Goal: Task Accomplishment & Management: Manage account settings

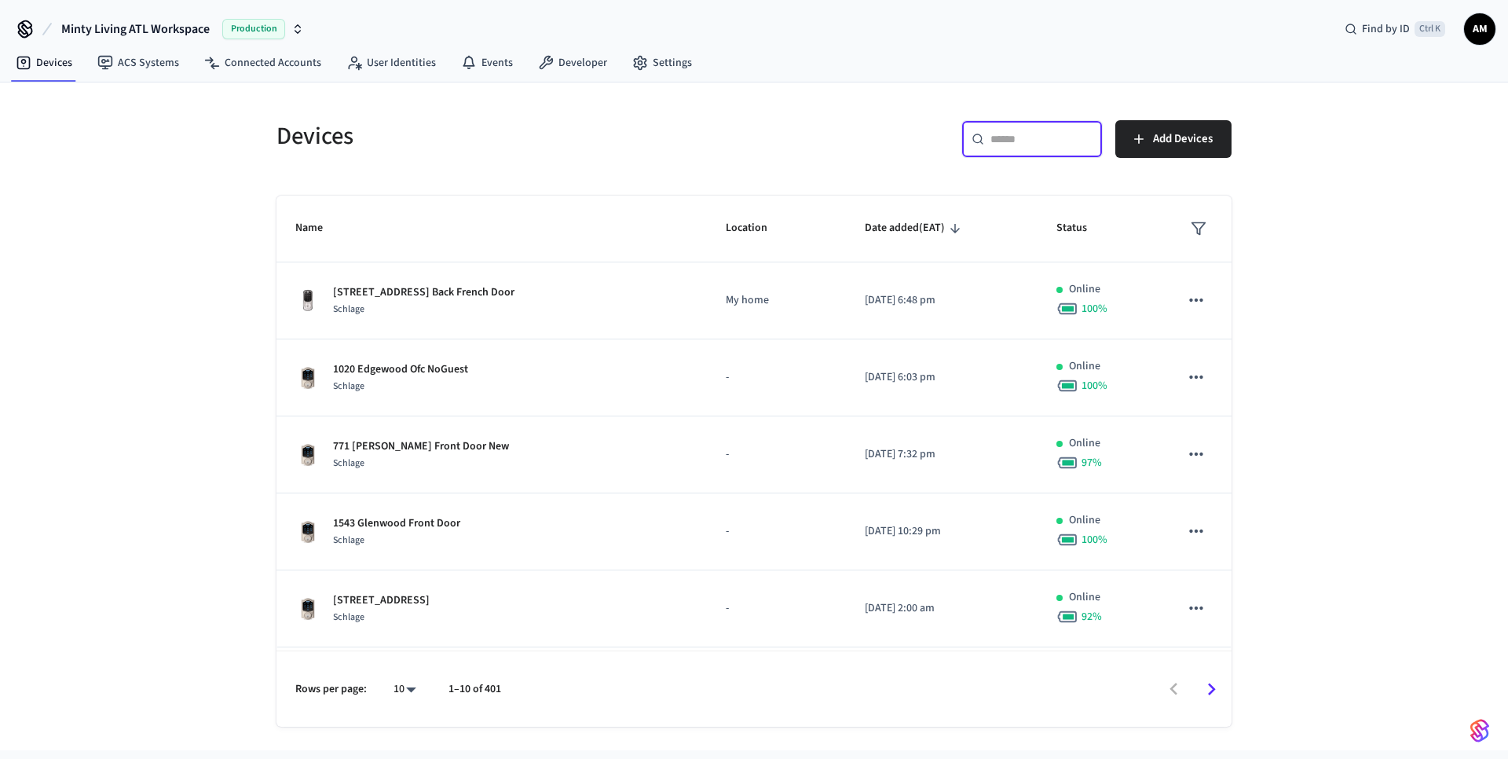
click at [1009, 138] on input "text" at bounding box center [1042, 139] width 102 height 16
type input "*"
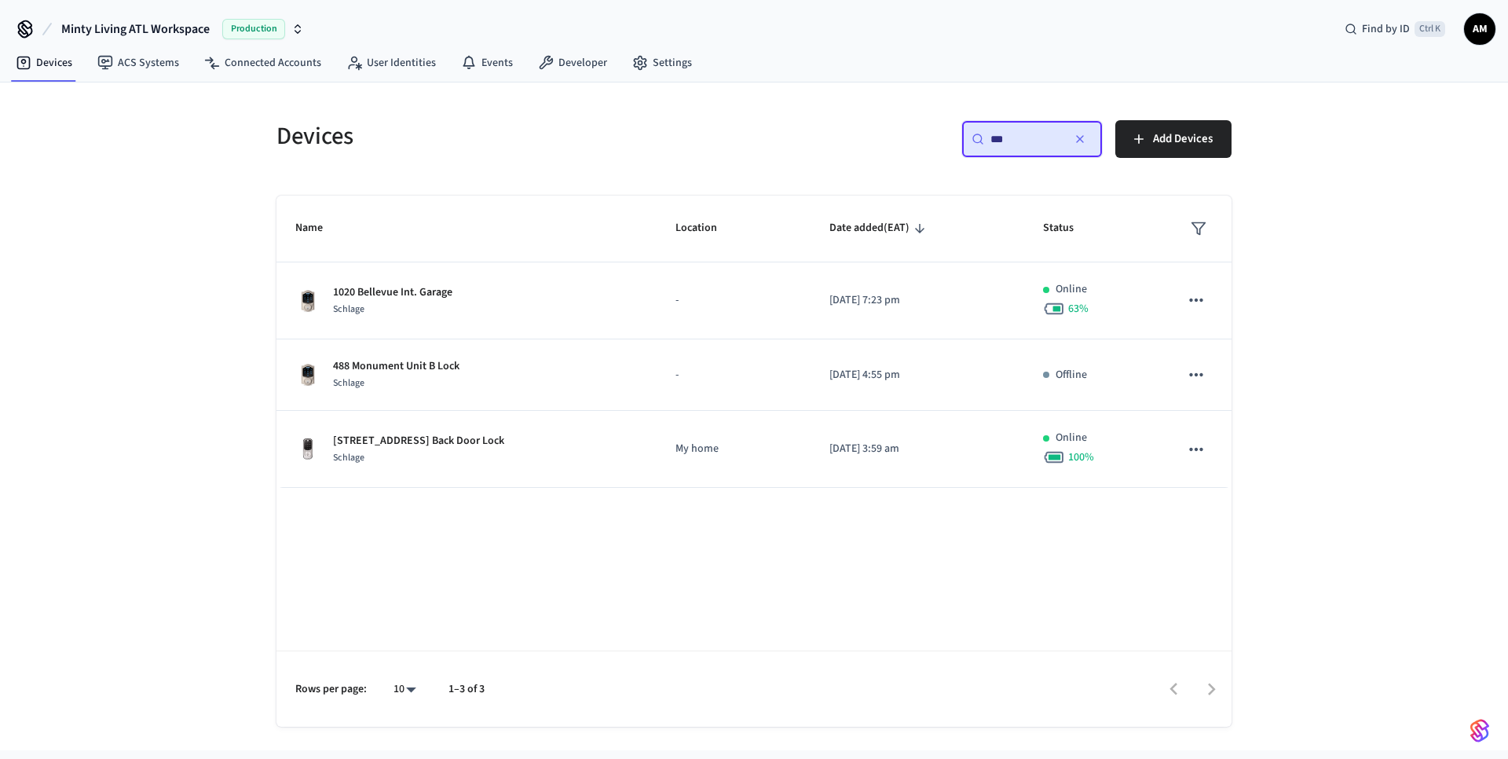
type input "***"
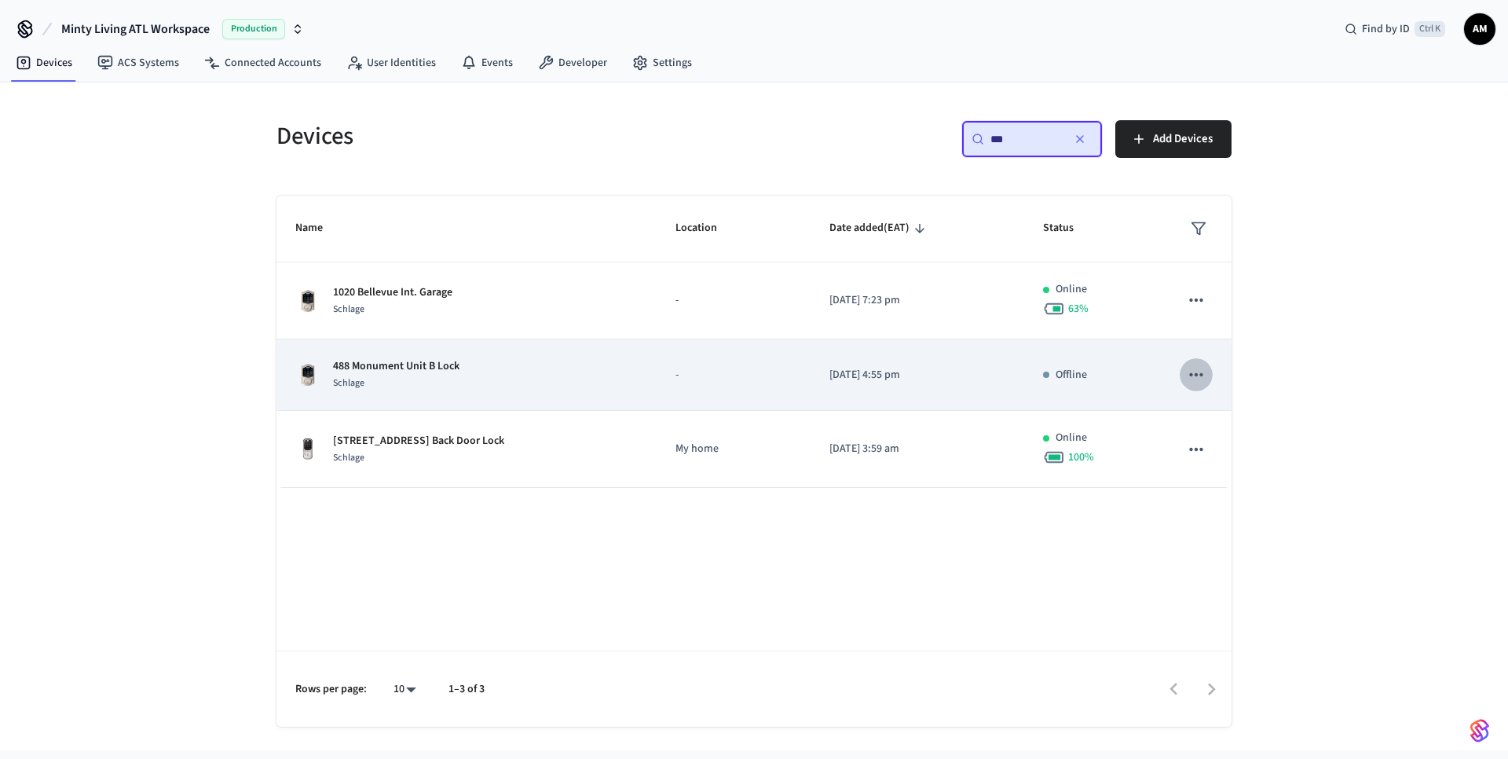
click at [1187, 379] on icon "sticky table" at bounding box center [1196, 375] width 20 height 20
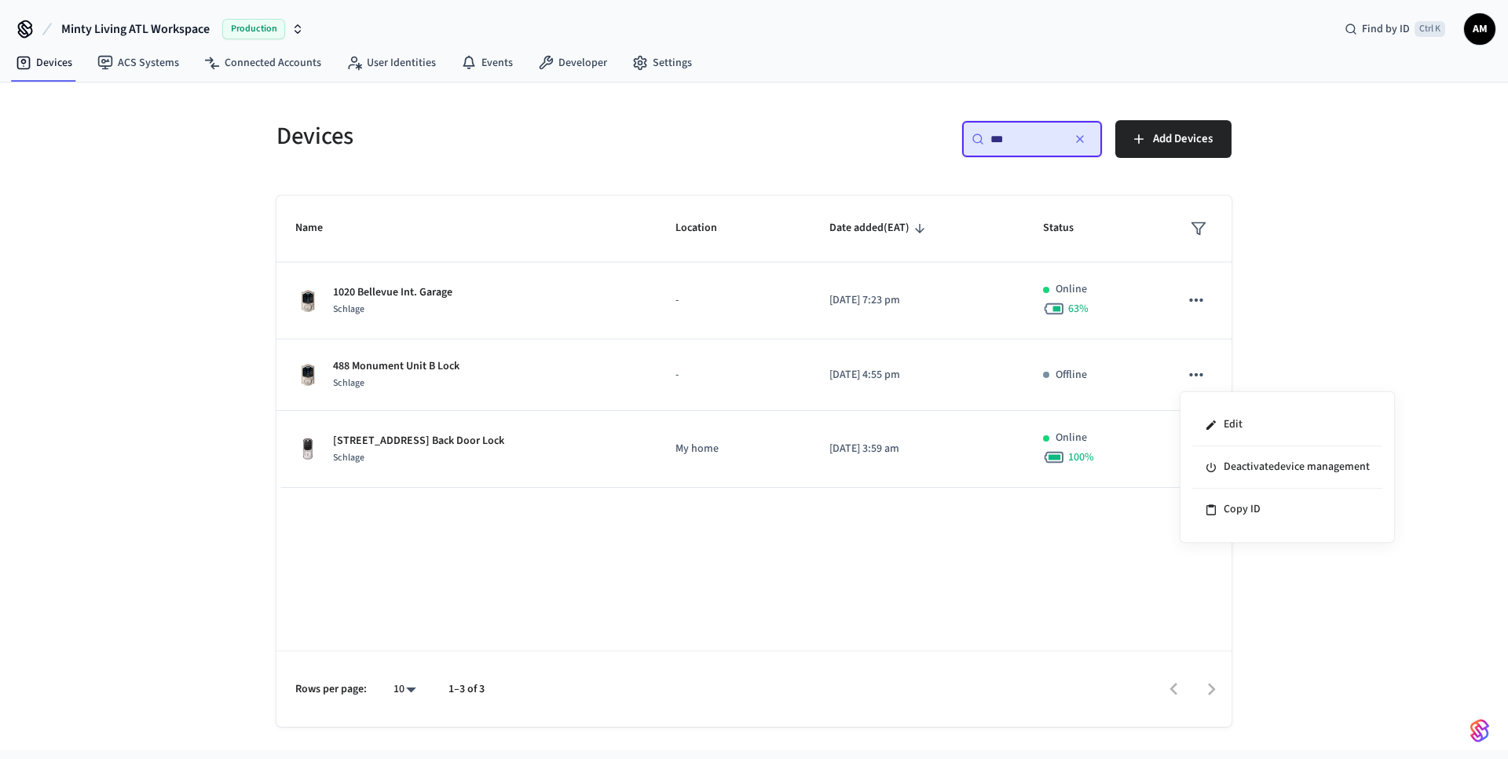
click at [873, 373] on div at bounding box center [754, 379] width 1508 height 759
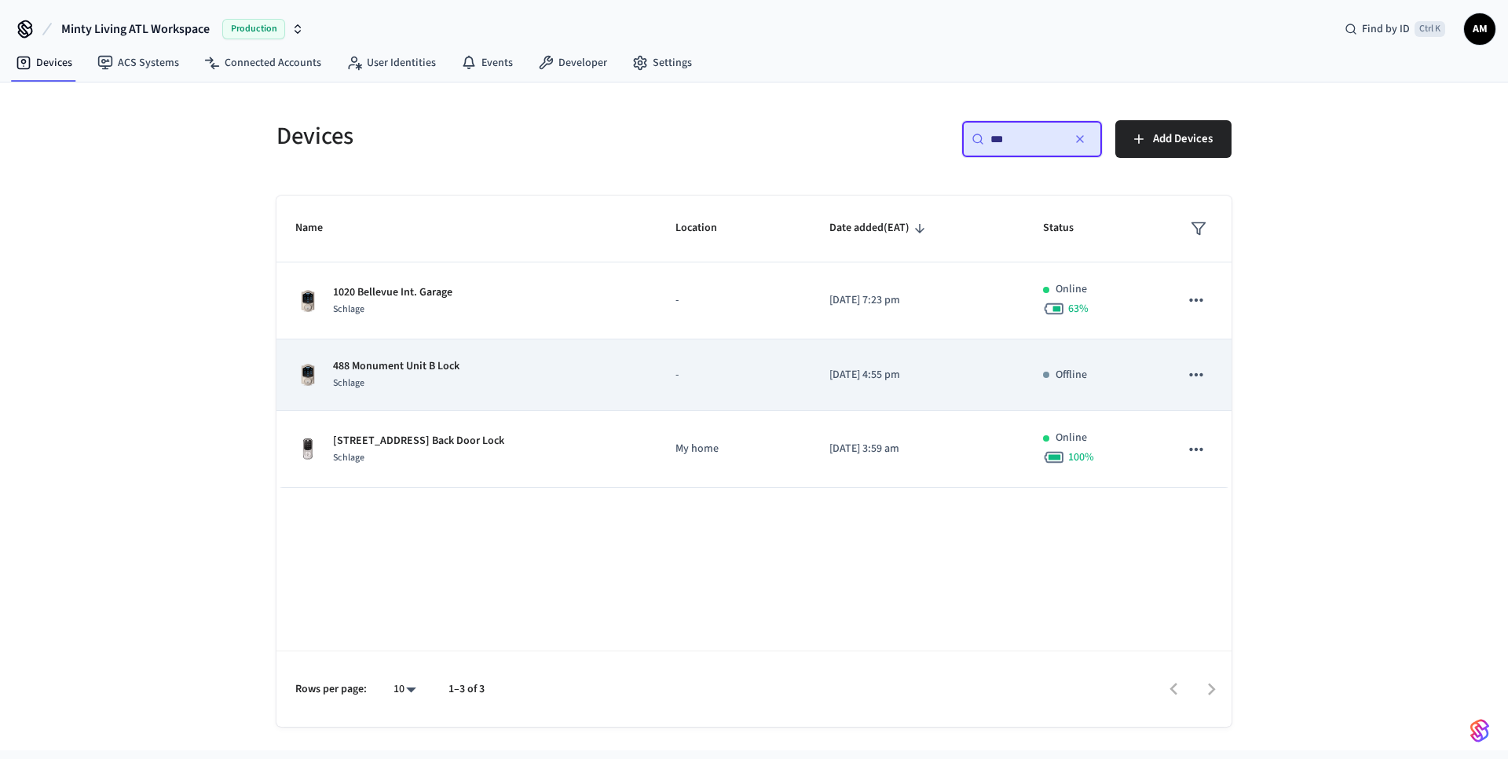
click at [702, 391] on td "-" at bounding box center [734, 374] width 154 height 71
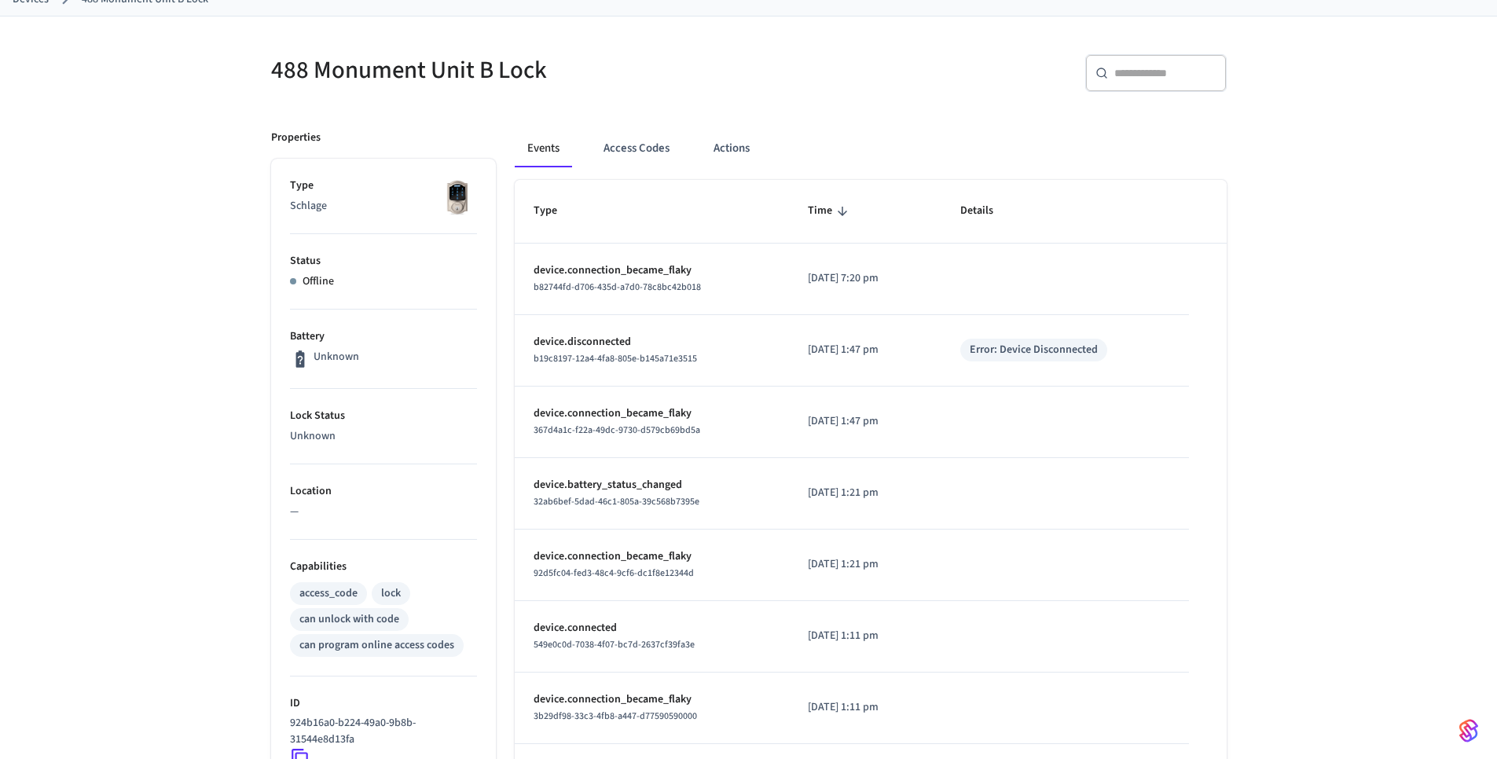
scroll to position [97, 0]
click at [731, 152] on button "Actions" at bounding box center [731, 151] width 61 height 38
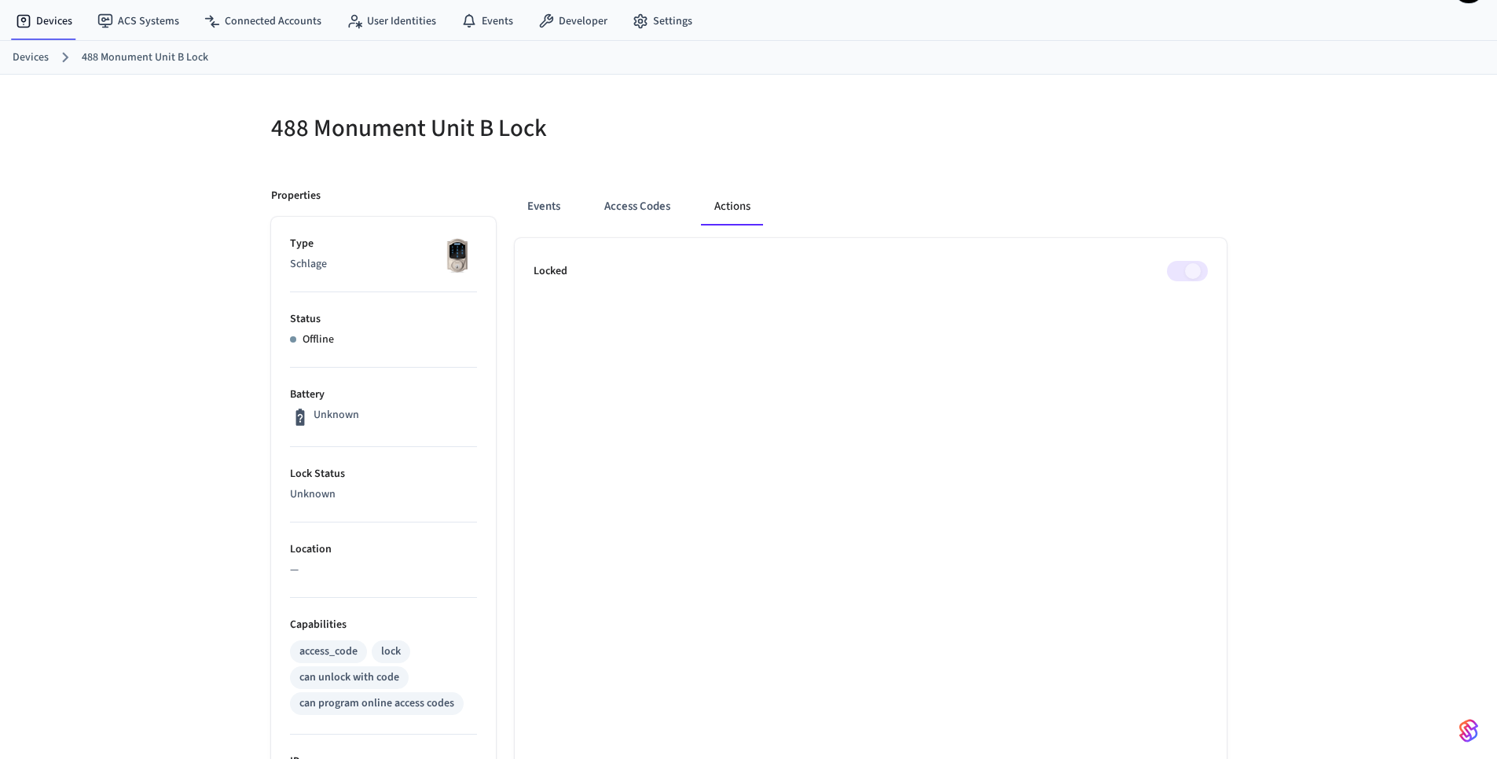
scroll to position [27, 0]
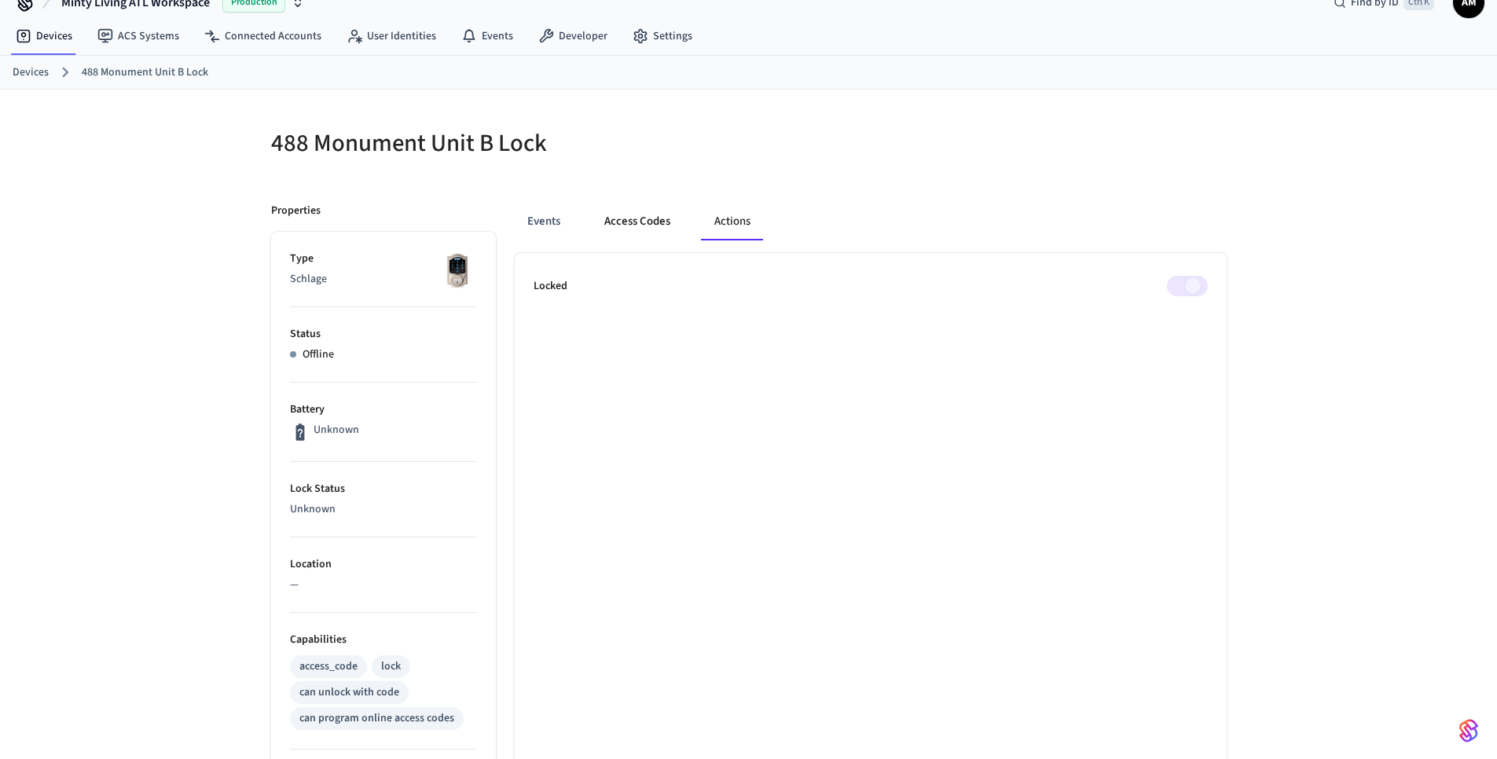
click at [635, 230] on button "Access Codes" at bounding box center [637, 222] width 91 height 38
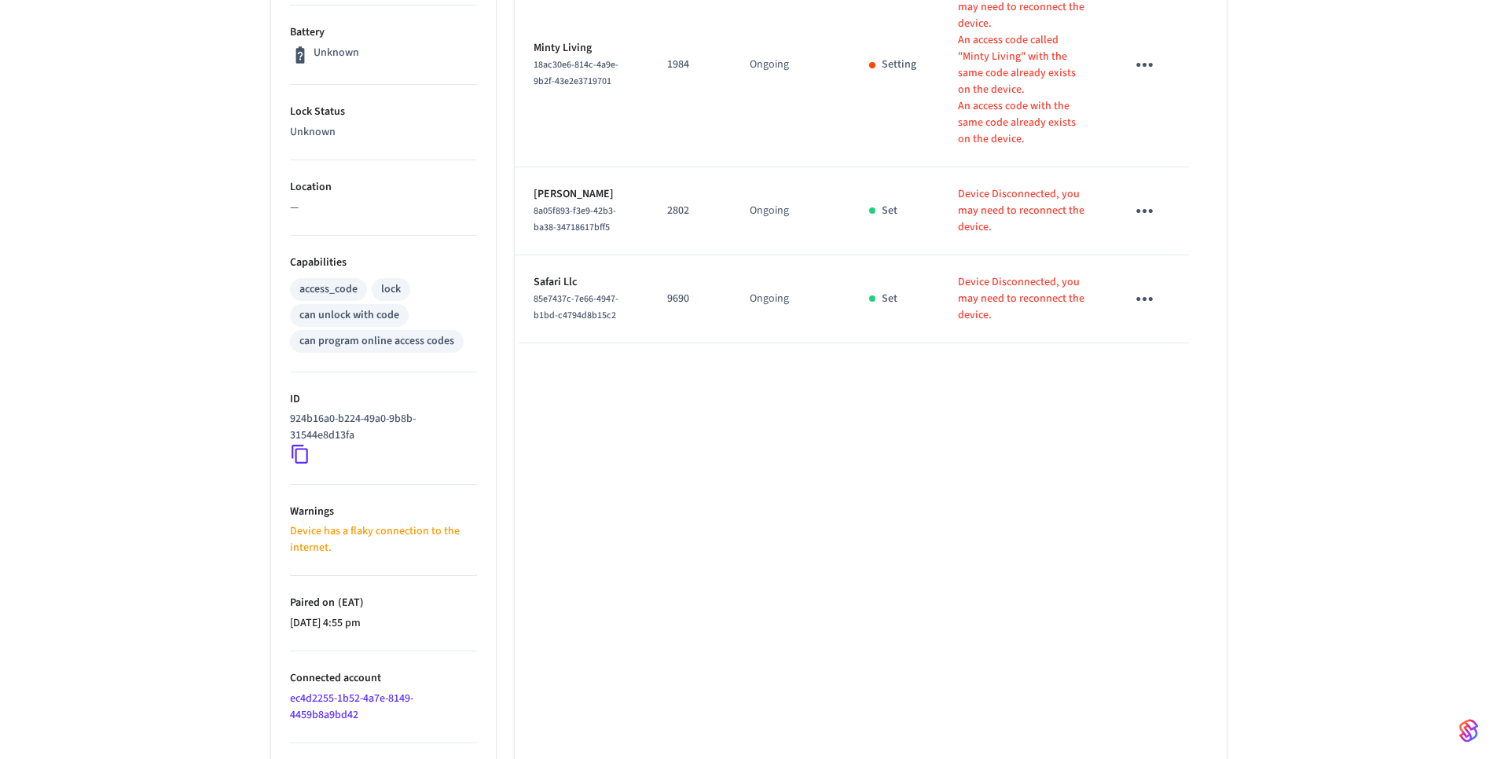
scroll to position [402, 0]
click at [302, 460] on icon at bounding box center [300, 455] width 20 height 20
click at [297, 453] on icon at bounding box center [300, 455] width 20 height 20
drag, startPoint x: 363, startPoint y: 438, endPoint x: 288, endPoint y: 421, distance: 77.4
click at [288, 421] on ul "Type Schlage Status Offline Battery Unknown Lock Status Unknown Location — Capa…" at bounding box center [383, 375] width 225 height 1039
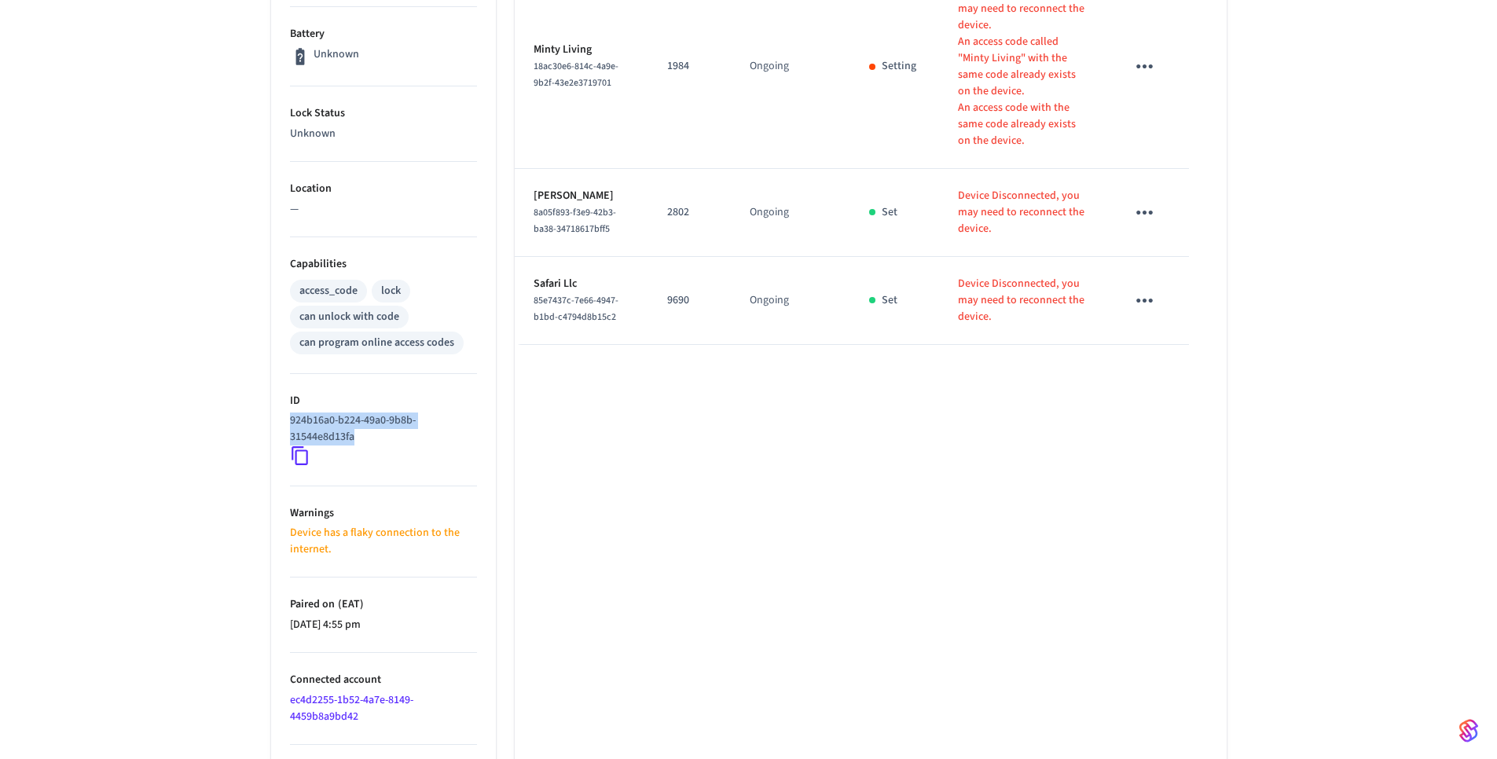
copy p "924b16a0-b224-49a0-9b8b-31544e8d13fa"
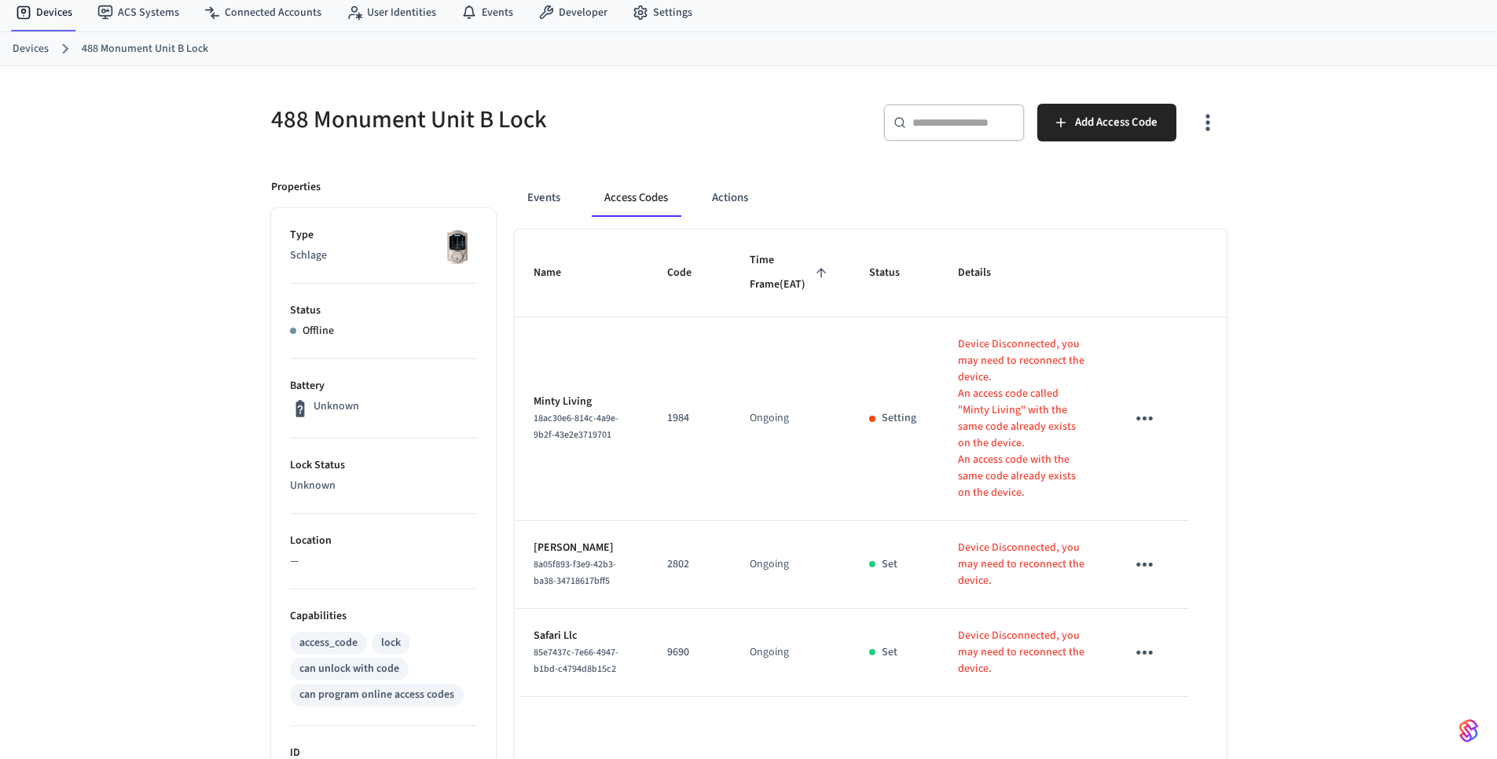
scroll to position [0, 0]
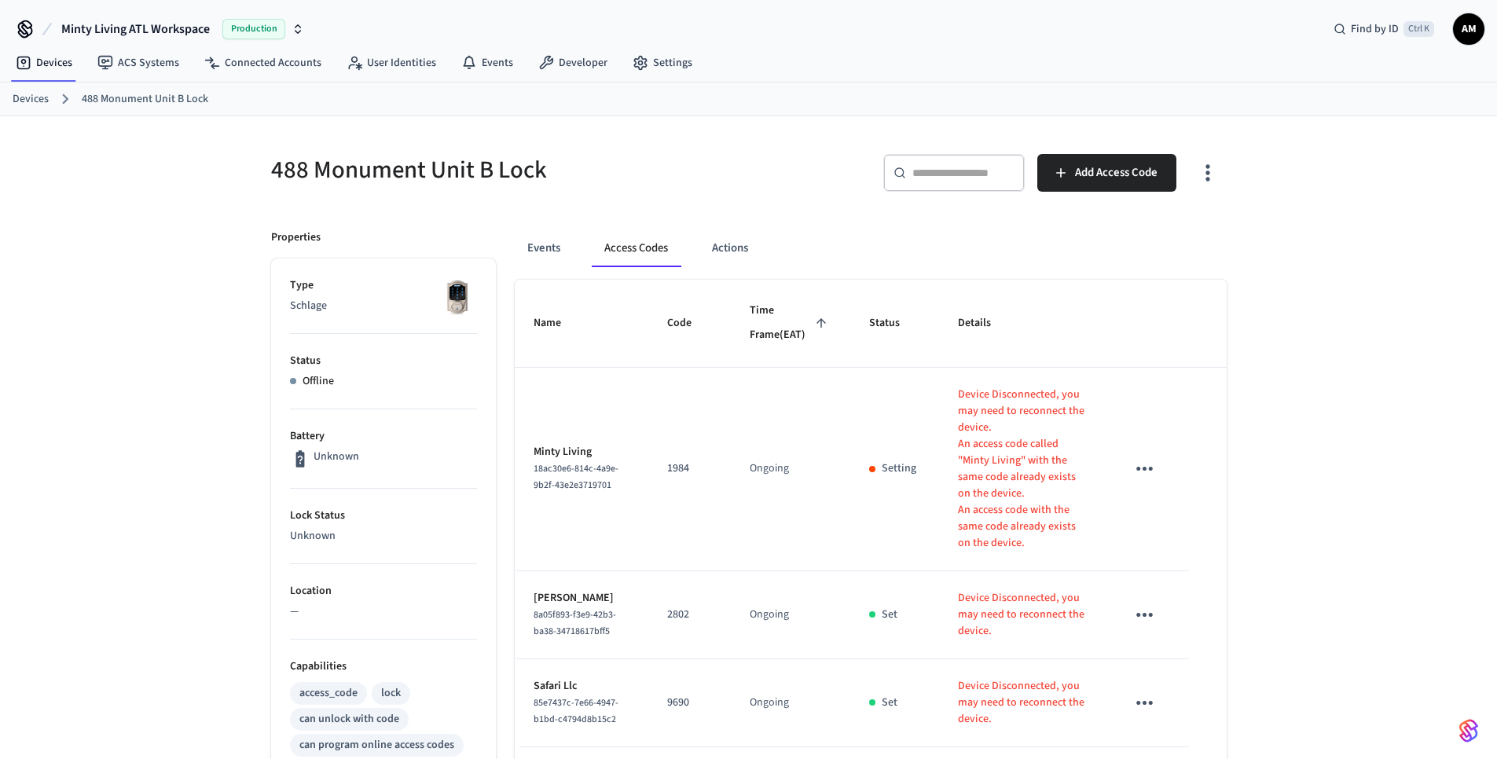
click at [1023, 182] on div "​ ​" at bounding box center [953, 173] width 141 height 38
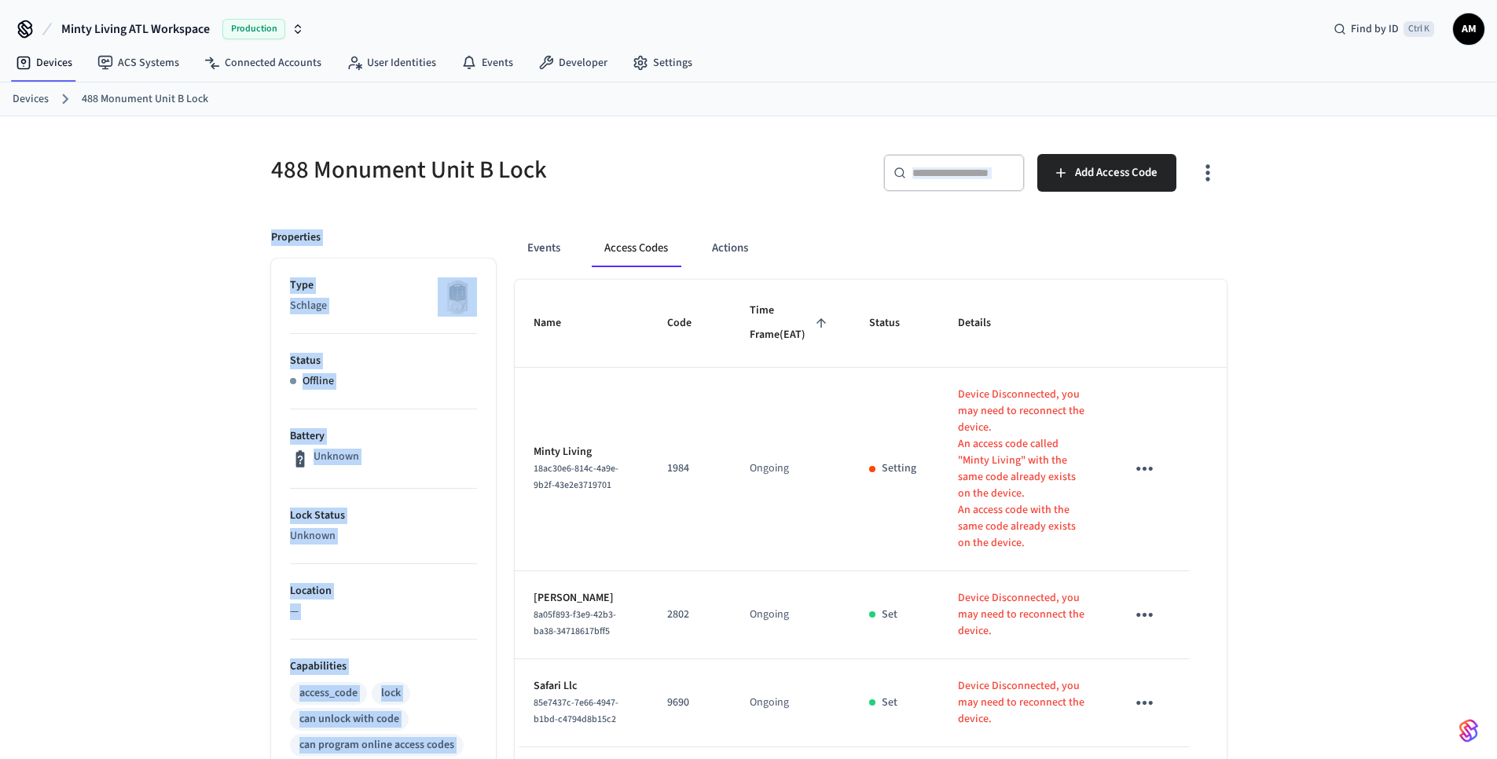
drag, startPoint x: 1023, startPoint y: 182, endPoint x: 1321, endPoint y: 273, distance: 311.9
click at [1321, 273] on div "488 Monument Unit B Lock ​ ​ Add Access Code Properties Type Schlage Status Off…" at bounding box center [748, 706] width 1497 height 1181
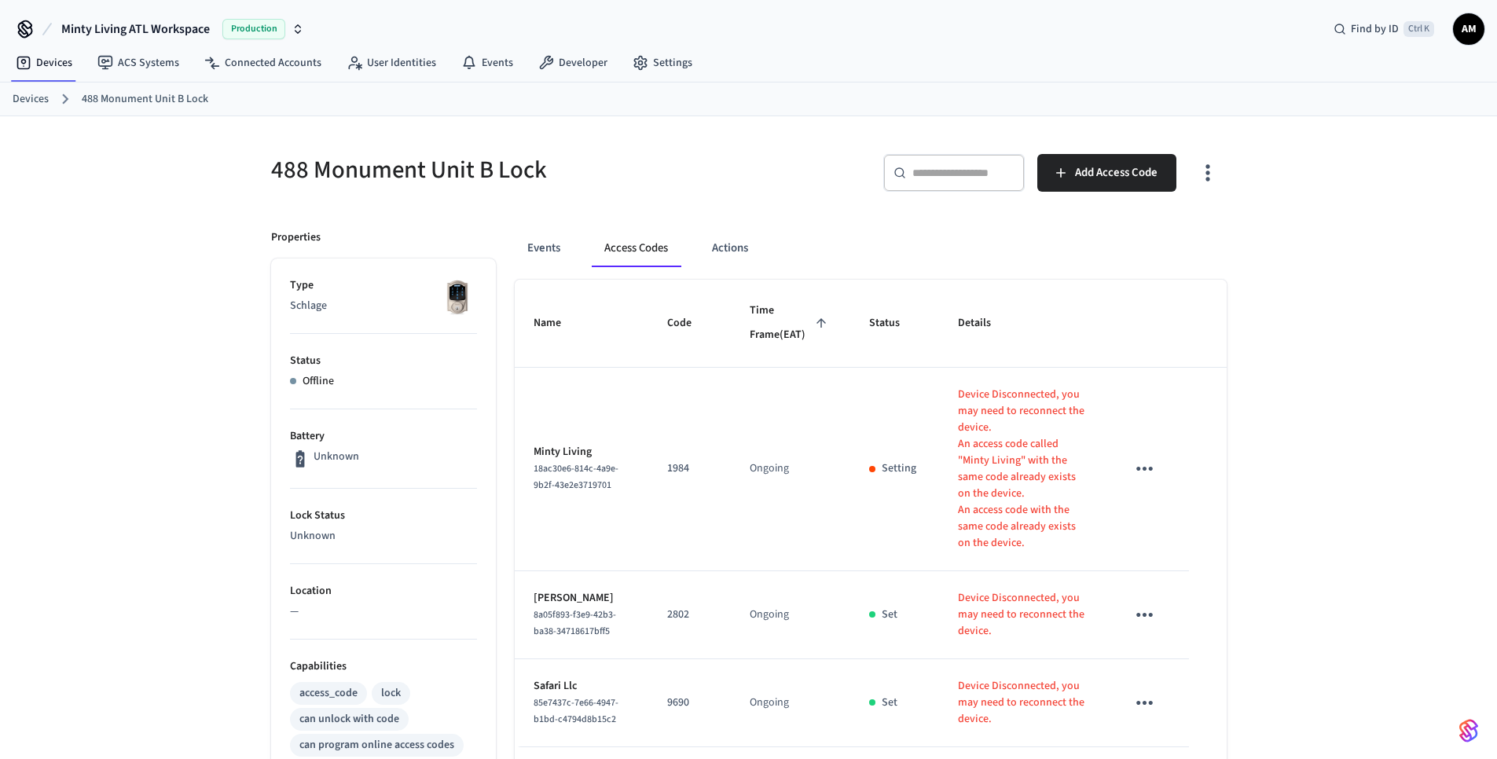
click at [1370, 302] on div "488 Monument Unit B Lock ​ ​ Add Access Code Properties Type Schlage Status Off…" at bounding box center [748, 706] width 1497 height 1181
click at [1145, 466] on icon "sticky table" at bounding box center [1144, 468] width 24 height 24
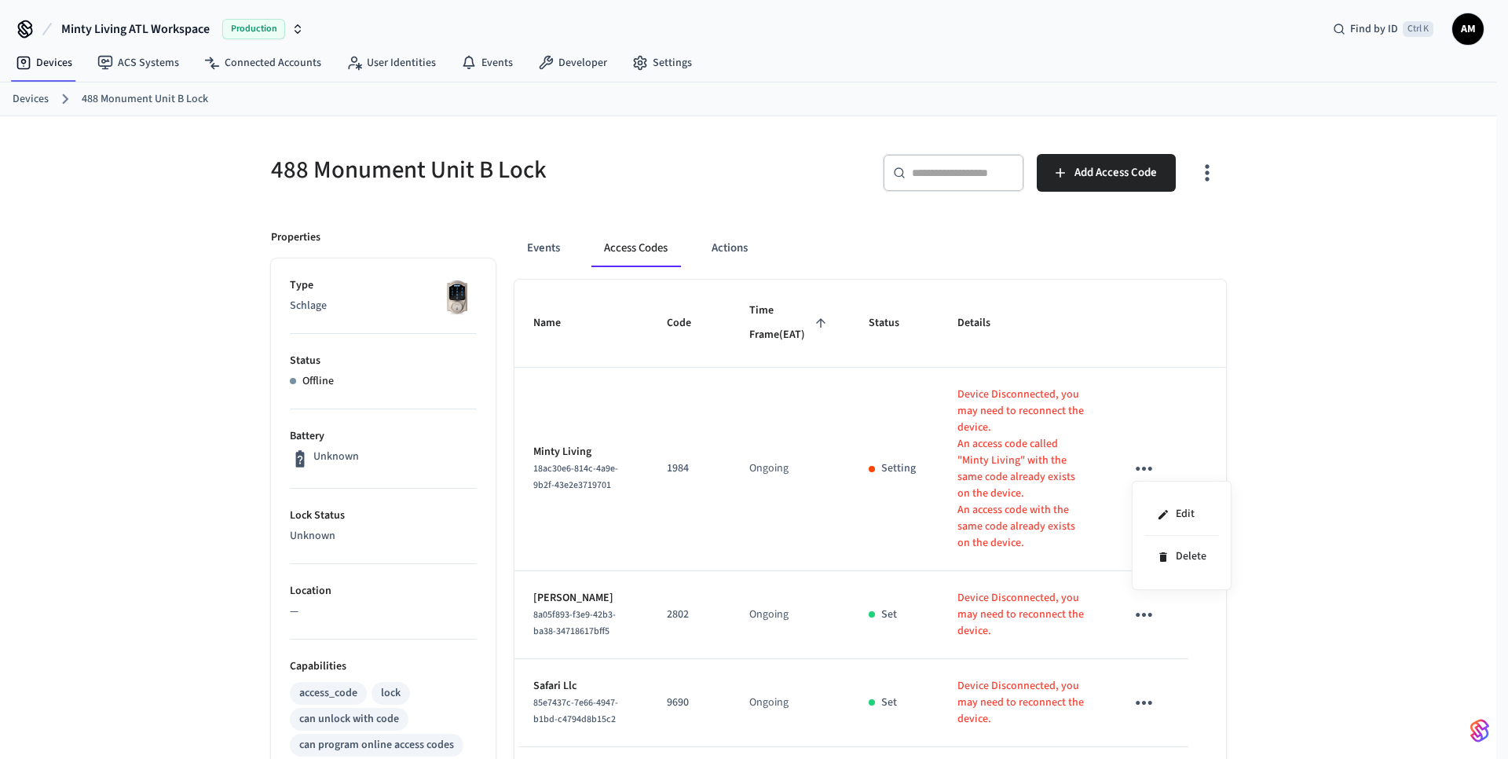
click at [1391, 444] on div at bounding box center [754, 379] width 1508 height 759
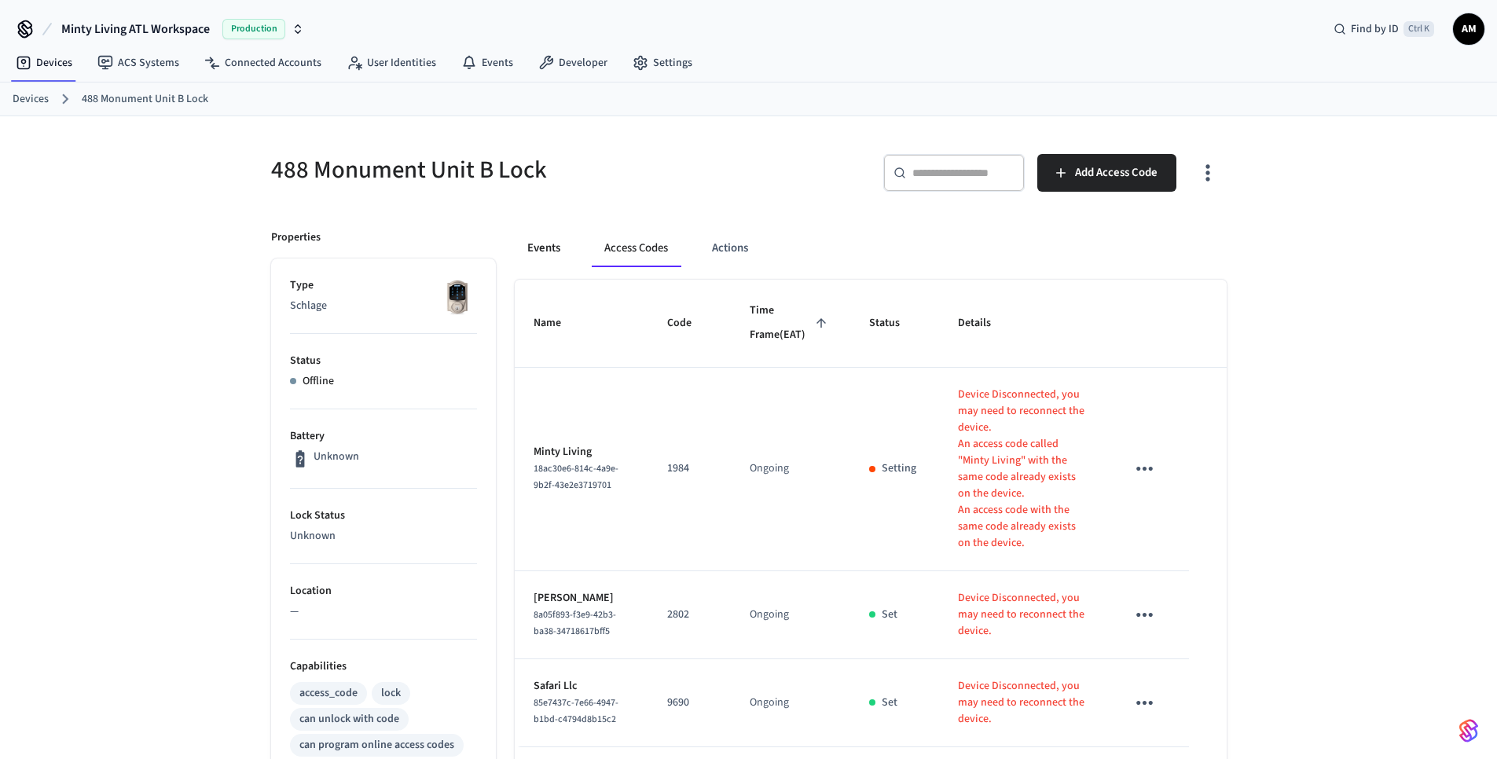
click at [544, 241] on button "Events" at bounding box center [544, 248] width 58 height 38
